Goal: Information Seeking & Learning: Learn about a topic

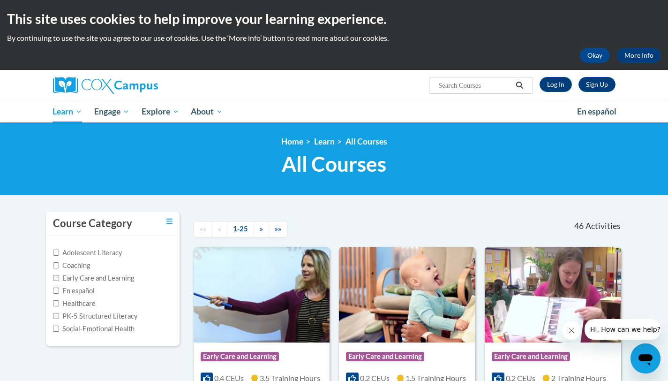
click at [445, 88] on input "Search..." at bounding box center [475, 85] width 75 height 11
click at [468, 86] on input "early litercy" at bounding box center [475, 85] width 75 height 11
click at [468, 87] on input "early litercy" at bounding box center [475, 85] width 75 height 11
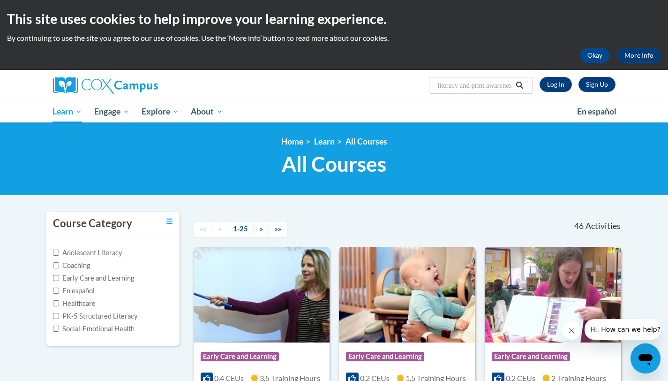
type input "early literacy and print awareness"
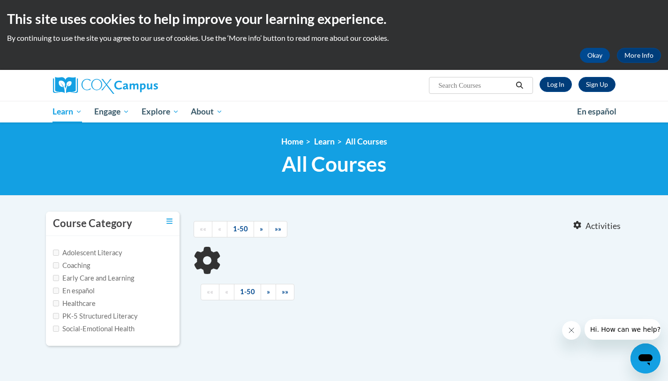
type input "early literacy and print awareness"
